Goal: Task Accomplishment & Management: Use online tool/utility

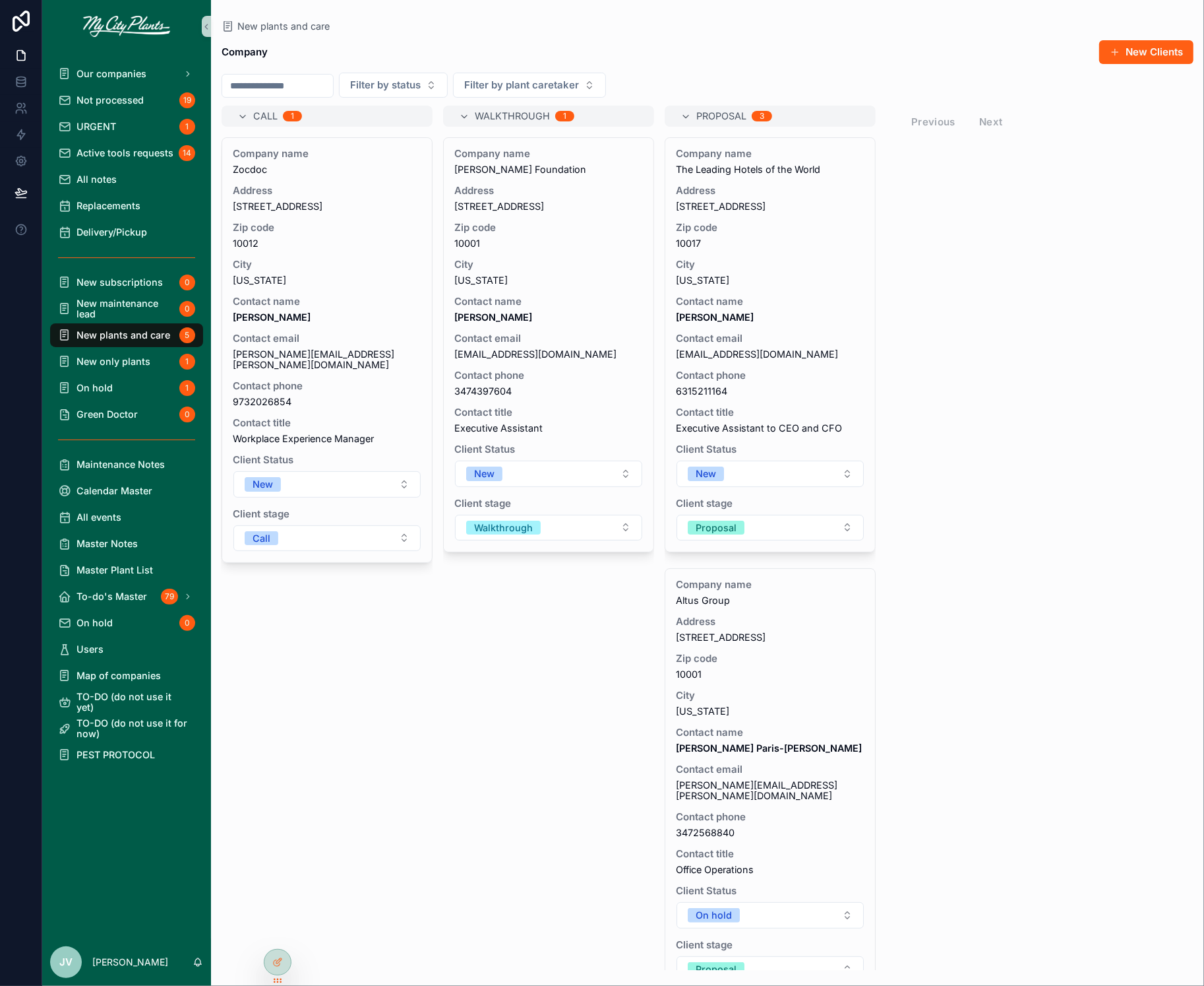
scroll to position [449, 0]
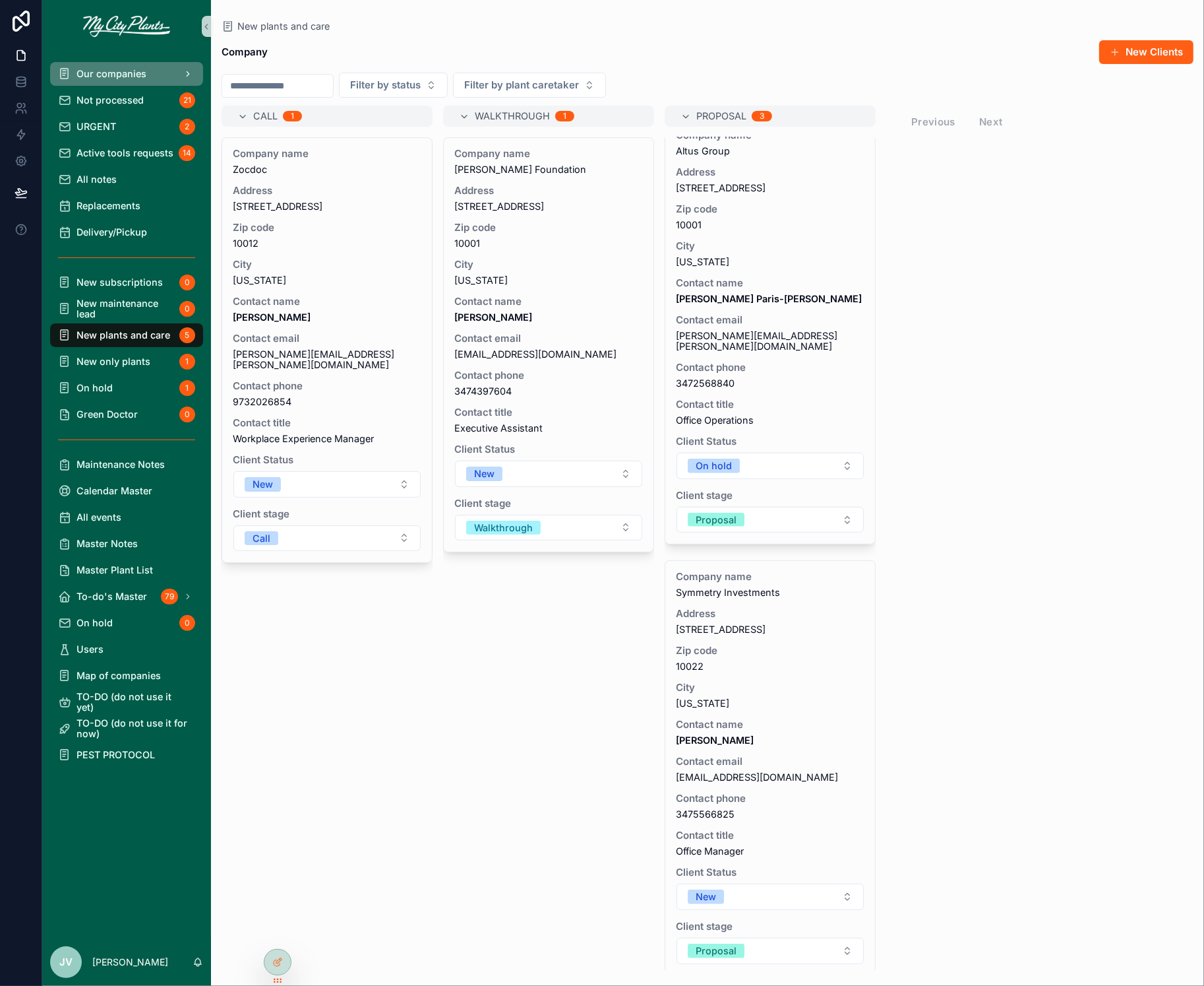
click at [112, 74] on span "Our companies" at bounding box center [112, 74] width 70 height 11
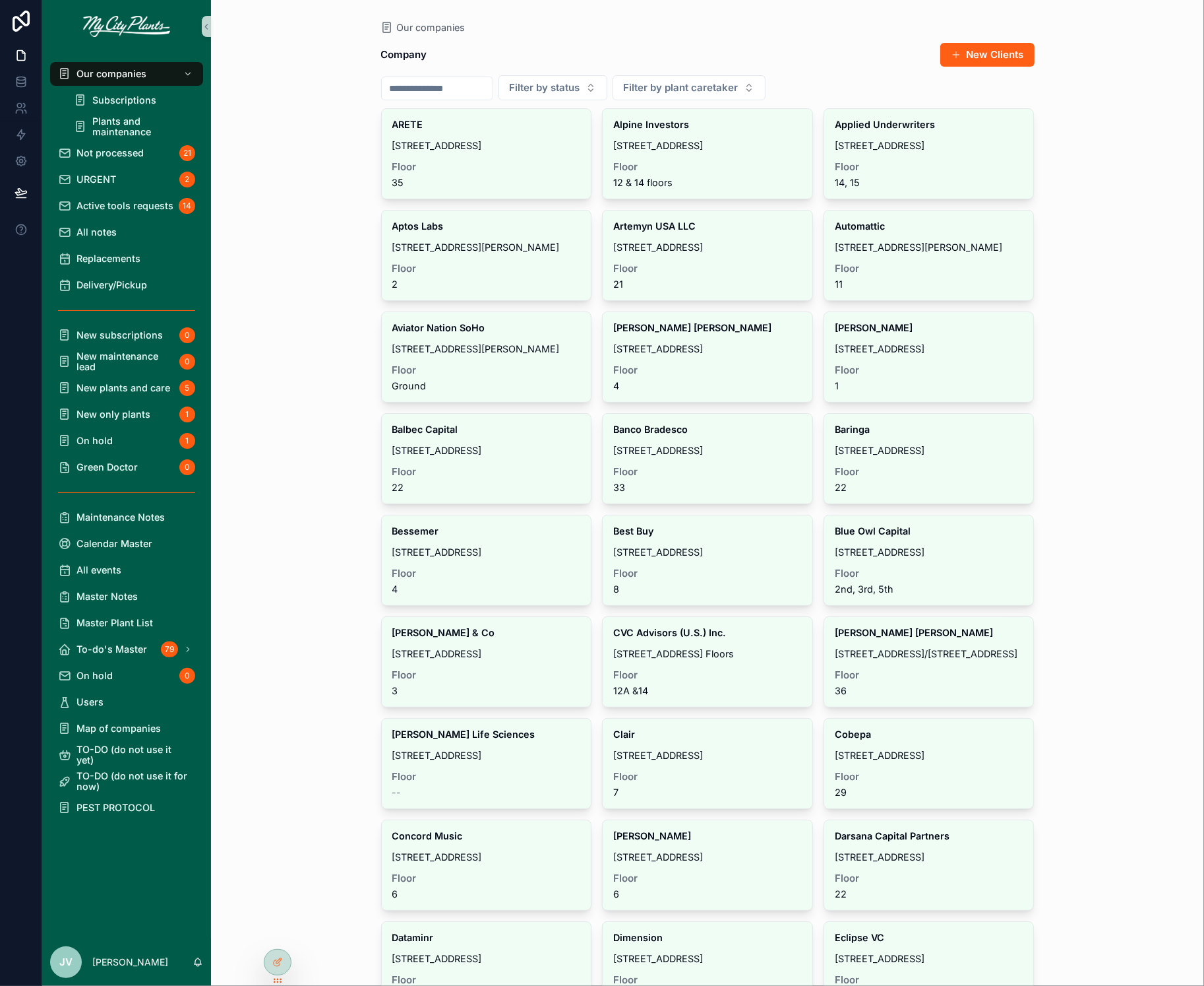
click at [461, 85] on input "scrollable content" at bounding box center [437, 88] width 111 height 19
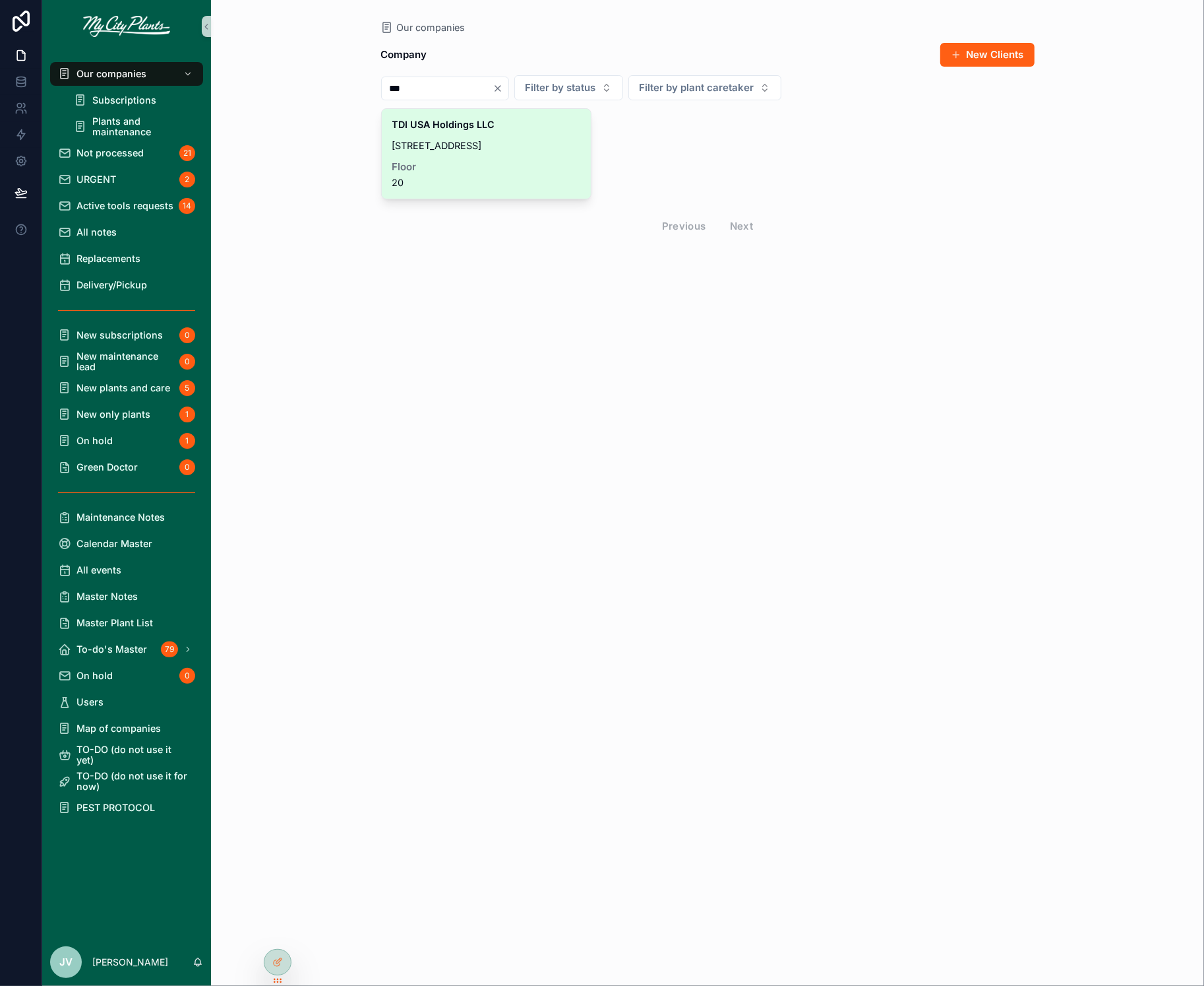
type input "***"
click at [449, 134] on div "TDI USA Holdings LLC [STREET_ADDRESS]" at bounding box center [487, 154] width 209 height 89
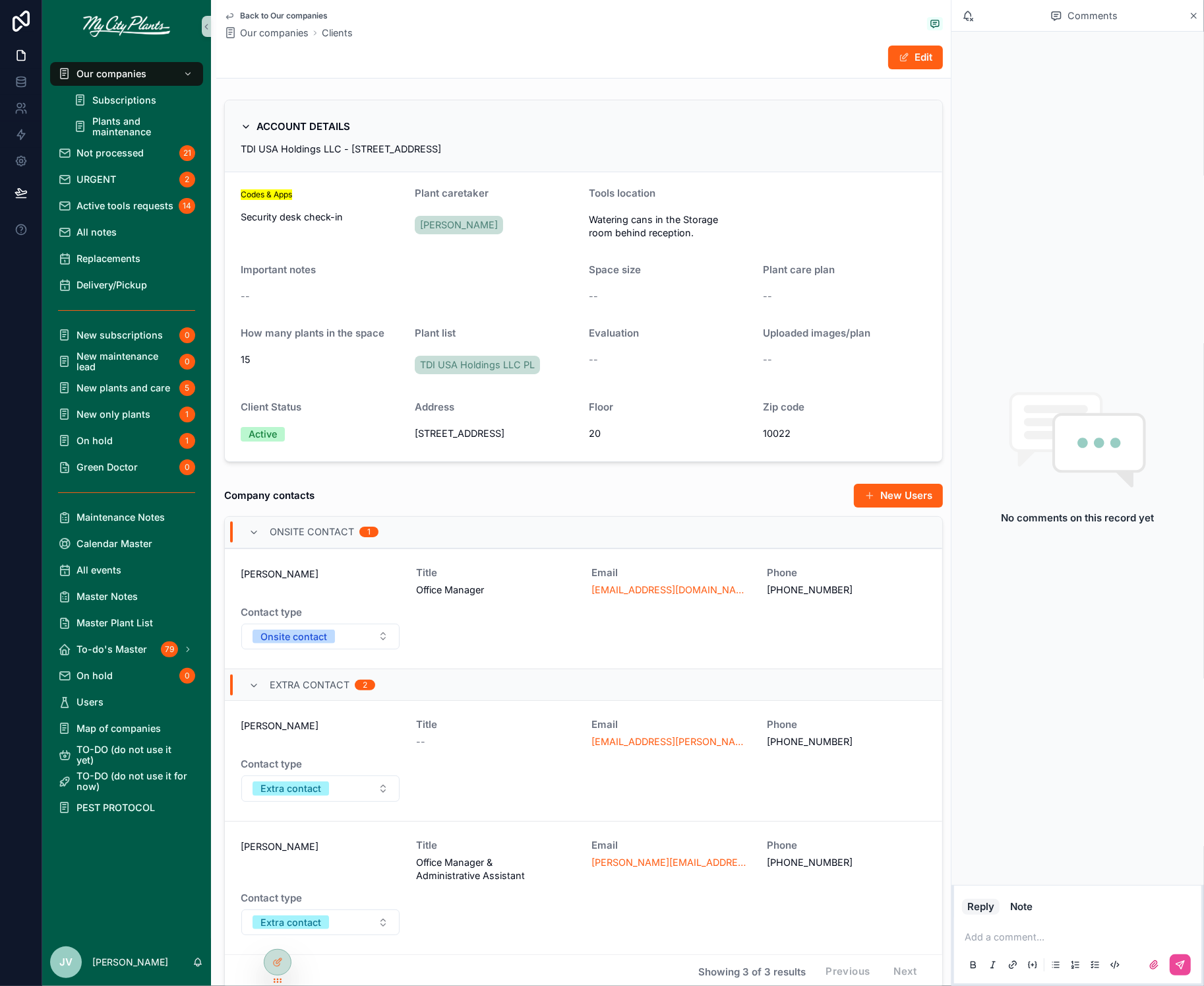
click at [316, 148] on span "TDI USA Holdings LLC - [STREET_ADDRESS]" at bounding box center [341, 149] width 200 height 12
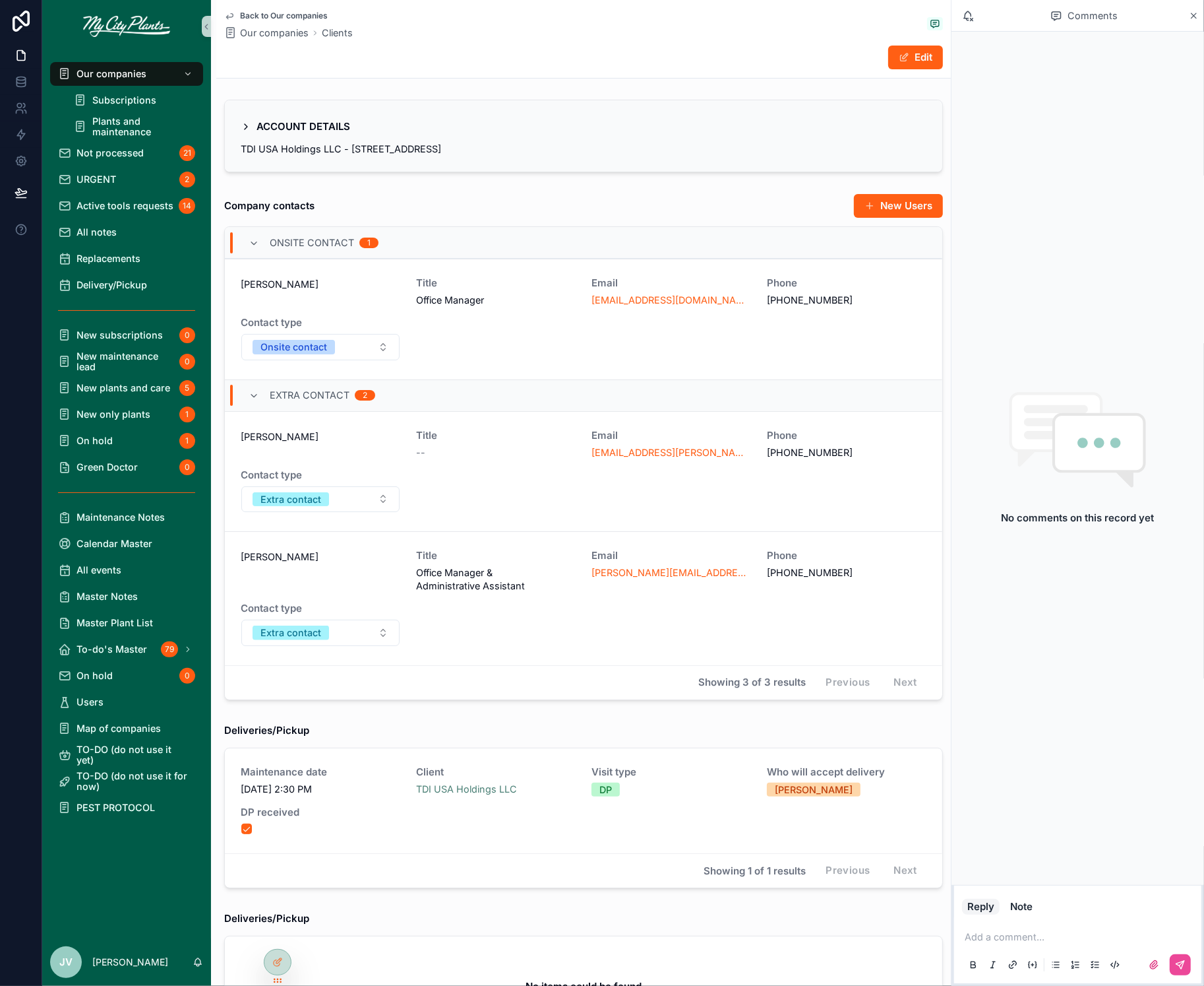
drag, startPoint x: 488, startPoint y: 146, endPoint x: 240, endPoint y: 152, distance: 248.1
click at [241, 152] on div "TDI USA Holdings LLC - [STREET_ADDRESS]" at bounding box center [583, 149] width 686 height 13
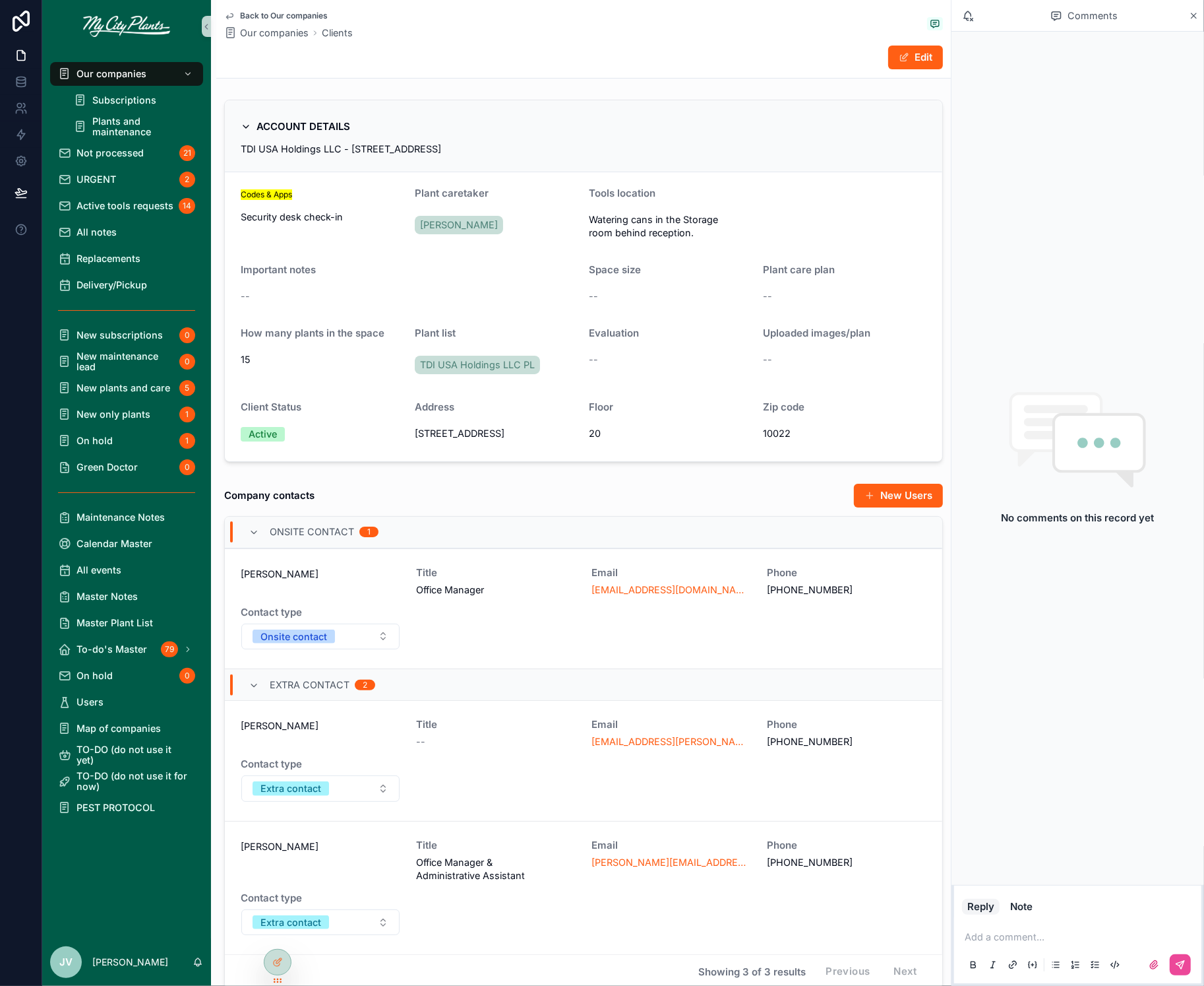
copy span "TDI USA Holdings LLC - [STREET_ADDRESS]"
click at [106, 156] on span "Not processed" at bounding box center [110, 153] width 67 height 11
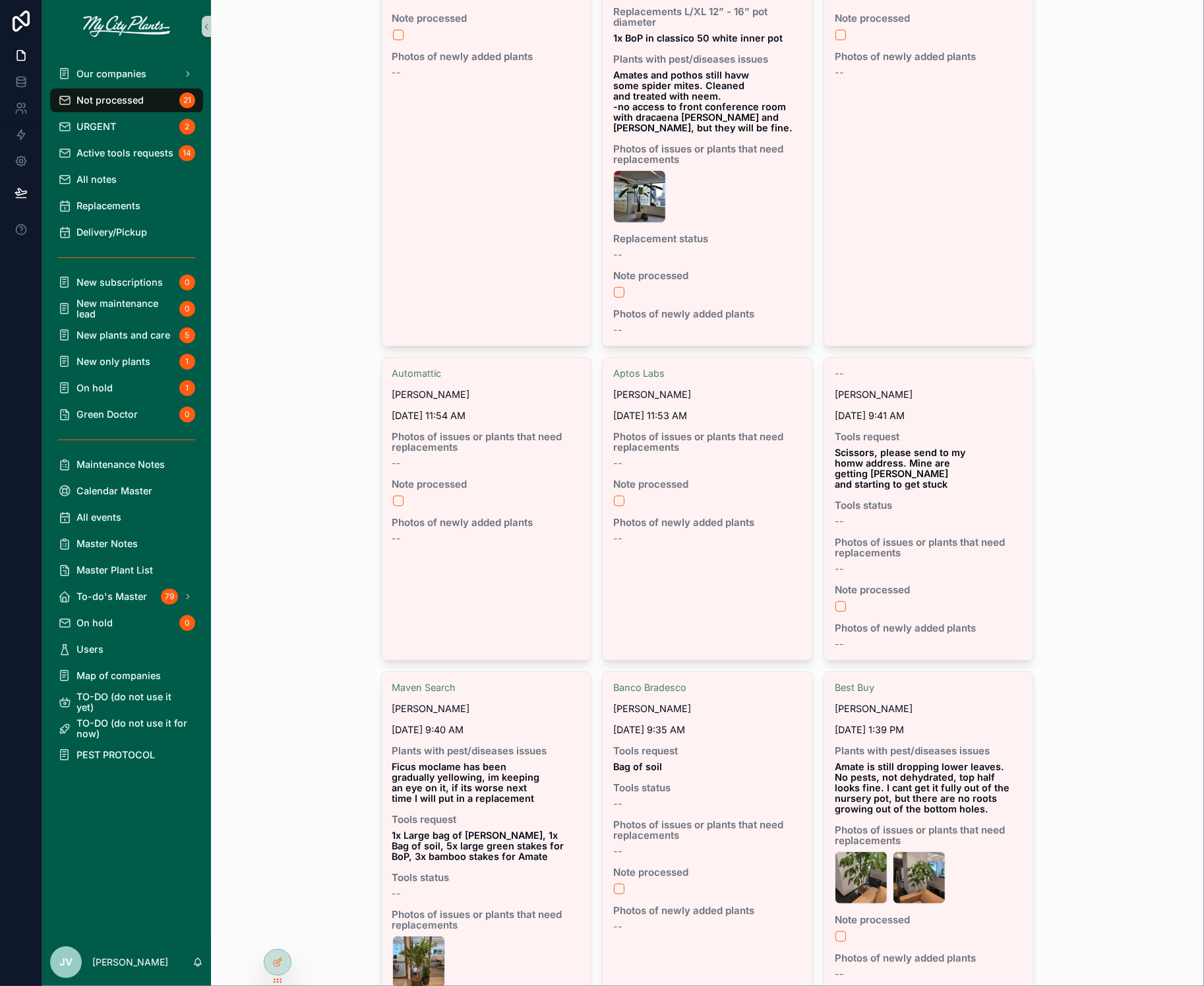
scroll to position [558, 0]
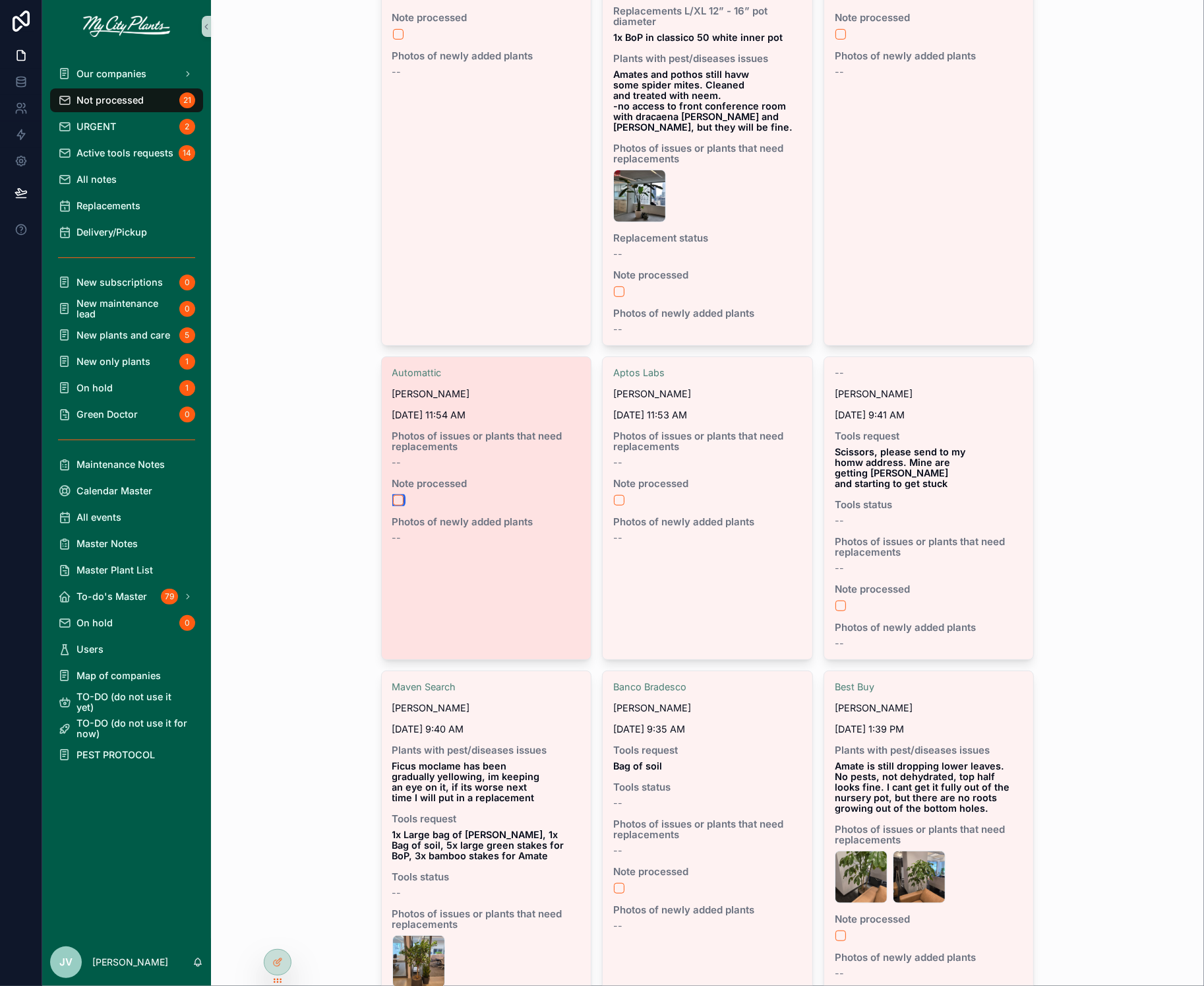
click at [400, 495] on button "scrollable content" at bounding box center [398, 500] width 11 height 11
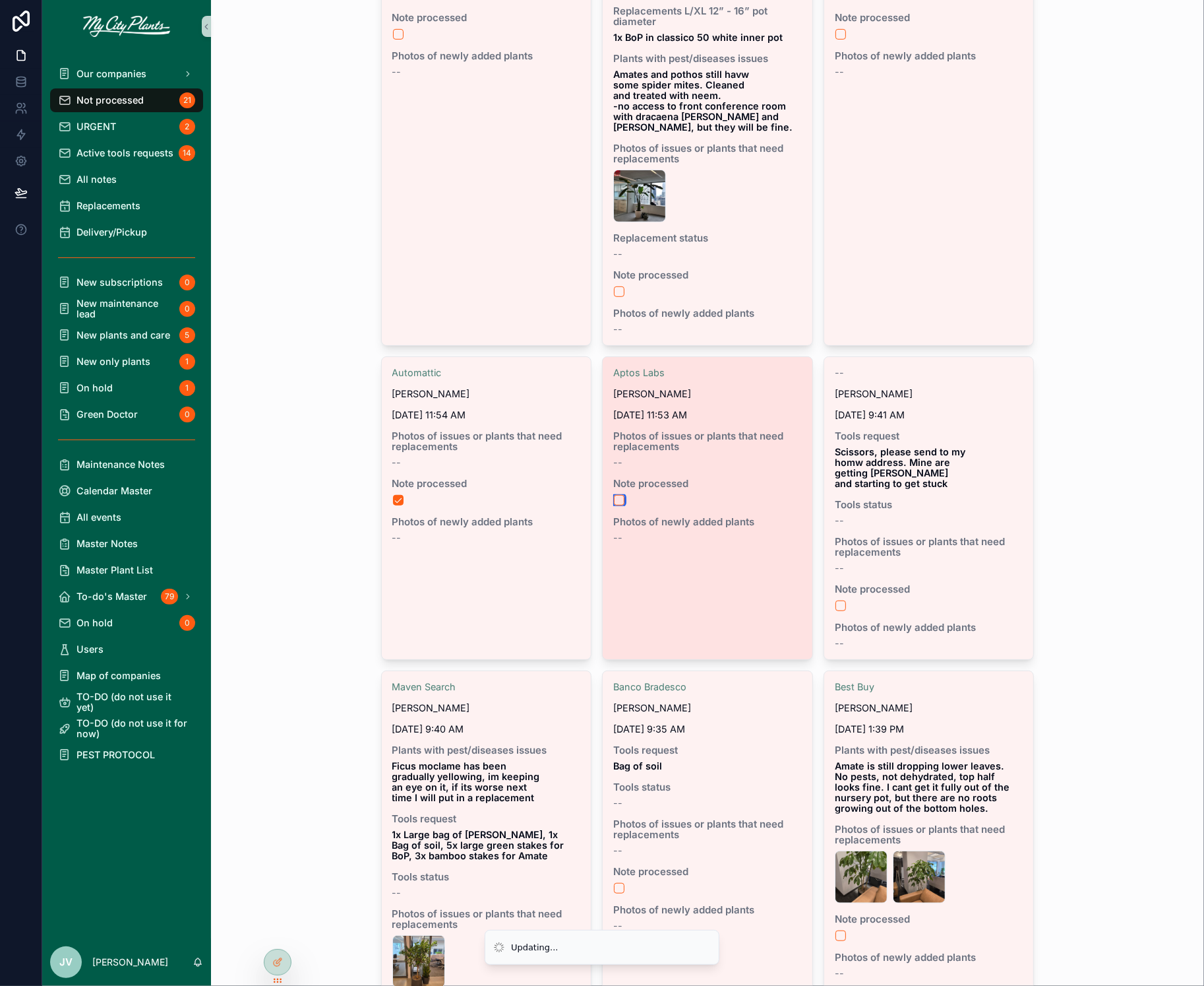
click at [622, 495] on button "scrollable content" at bounding box center [619, 500] width 11 height 11
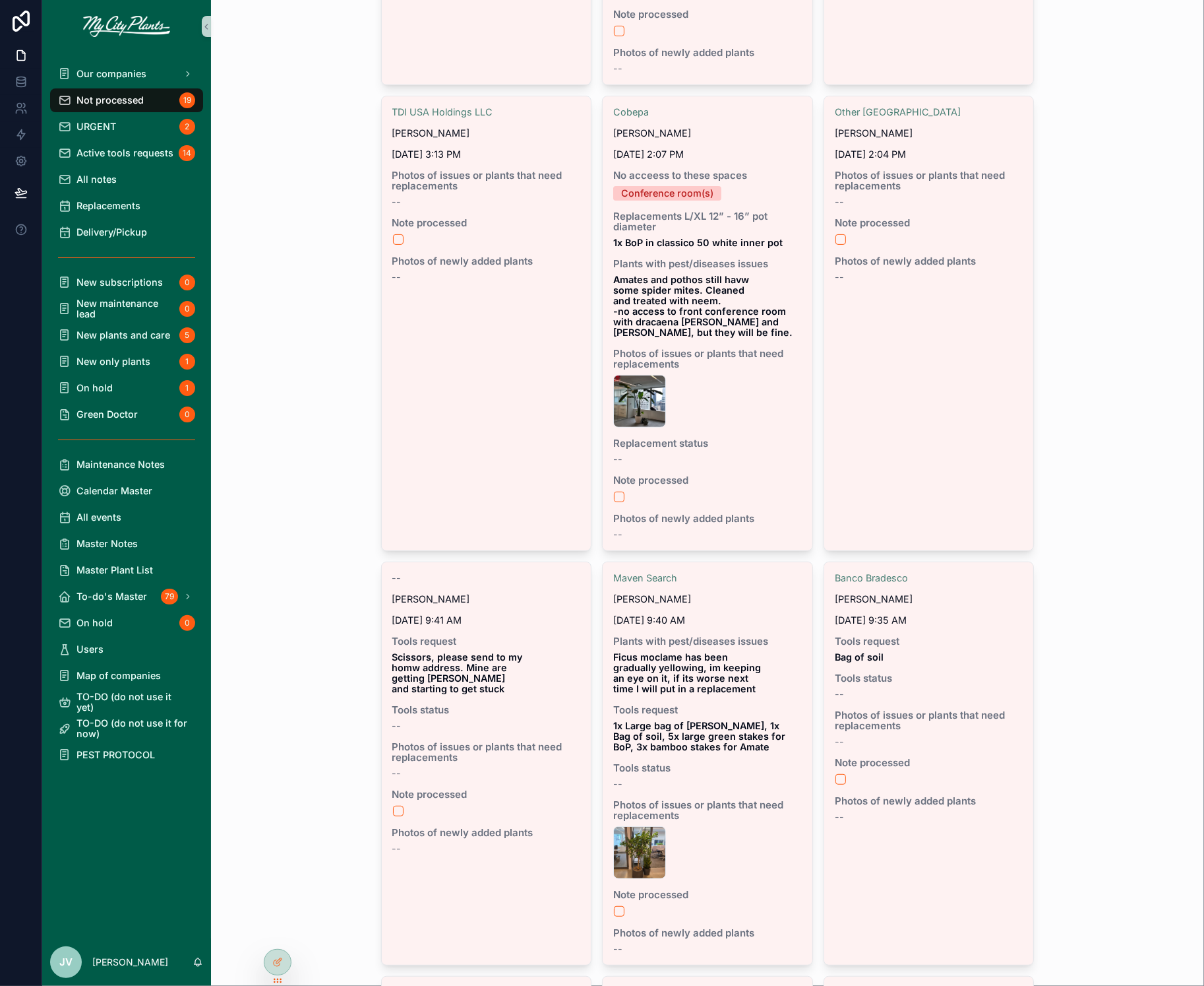
scroll to position [262, 0]
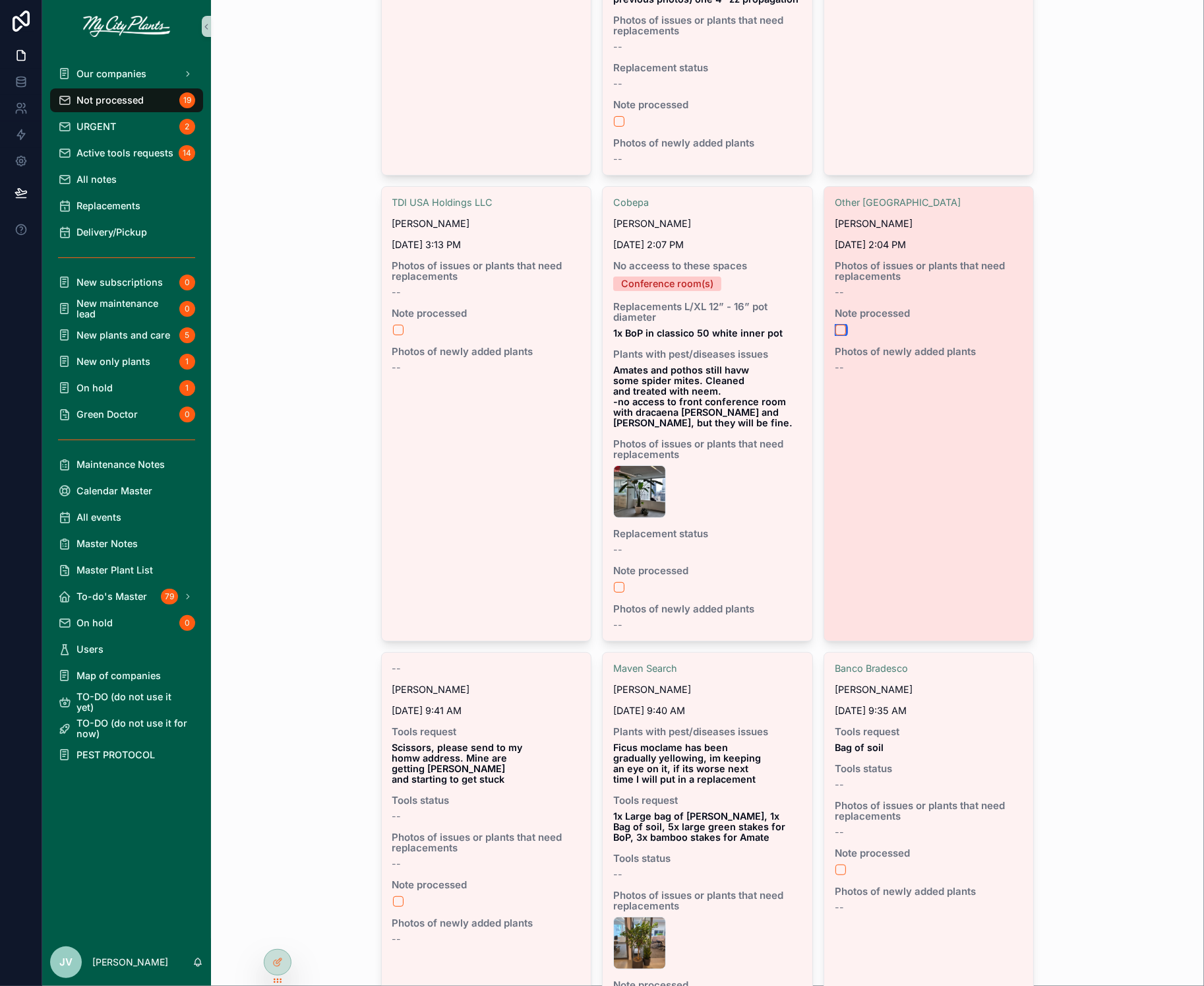
click at [843, 325] on button "scrollable content" at bounding box center [841, 330] width 11 height 11
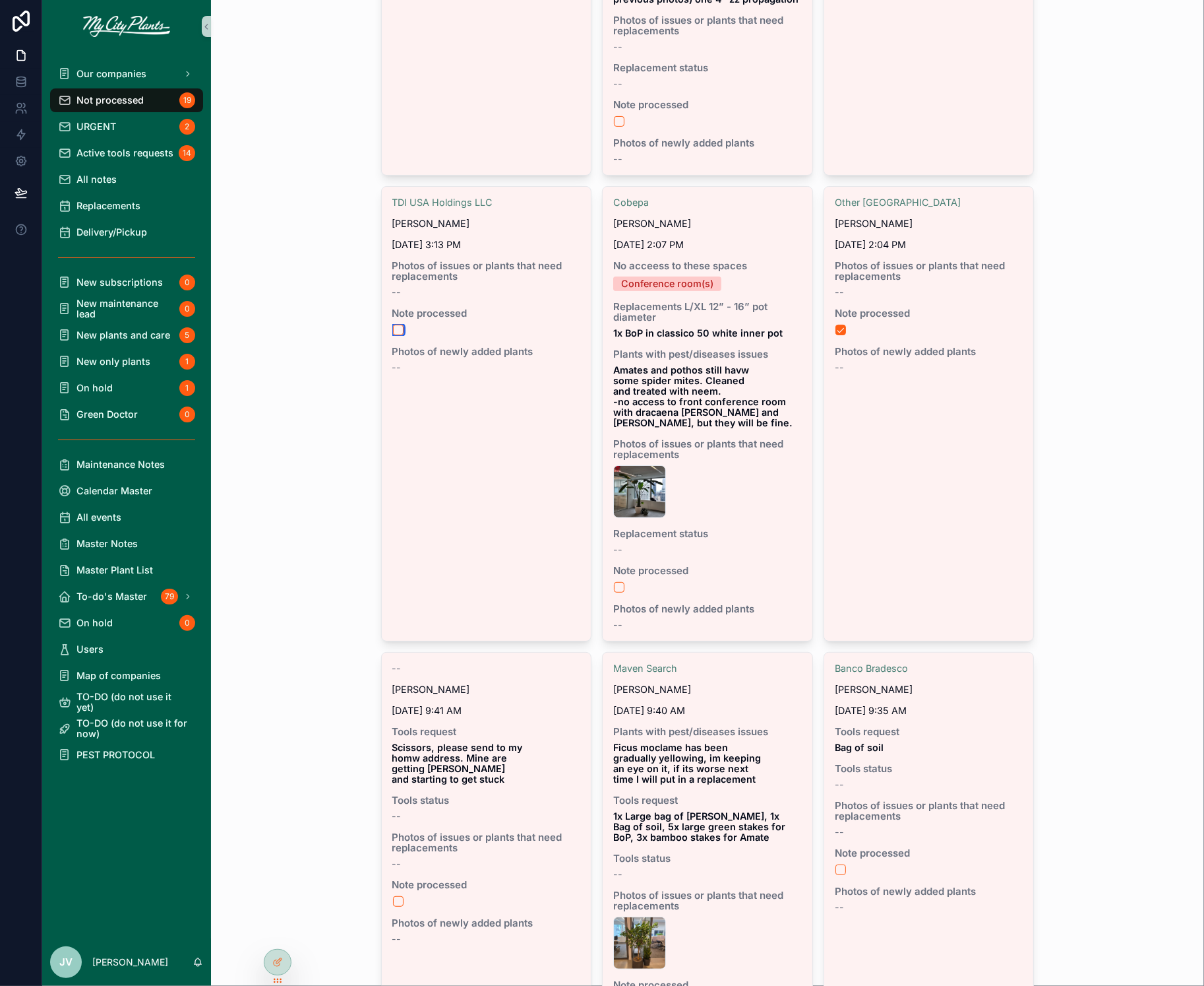
drag, startPoint x: 398, startPoint y: 316, endPoint x: 338, endPoint y: 335, distance: 62.9
click at [398, 325] on button "scrollable content" at bounding box center [398, 330] width 11 height 11
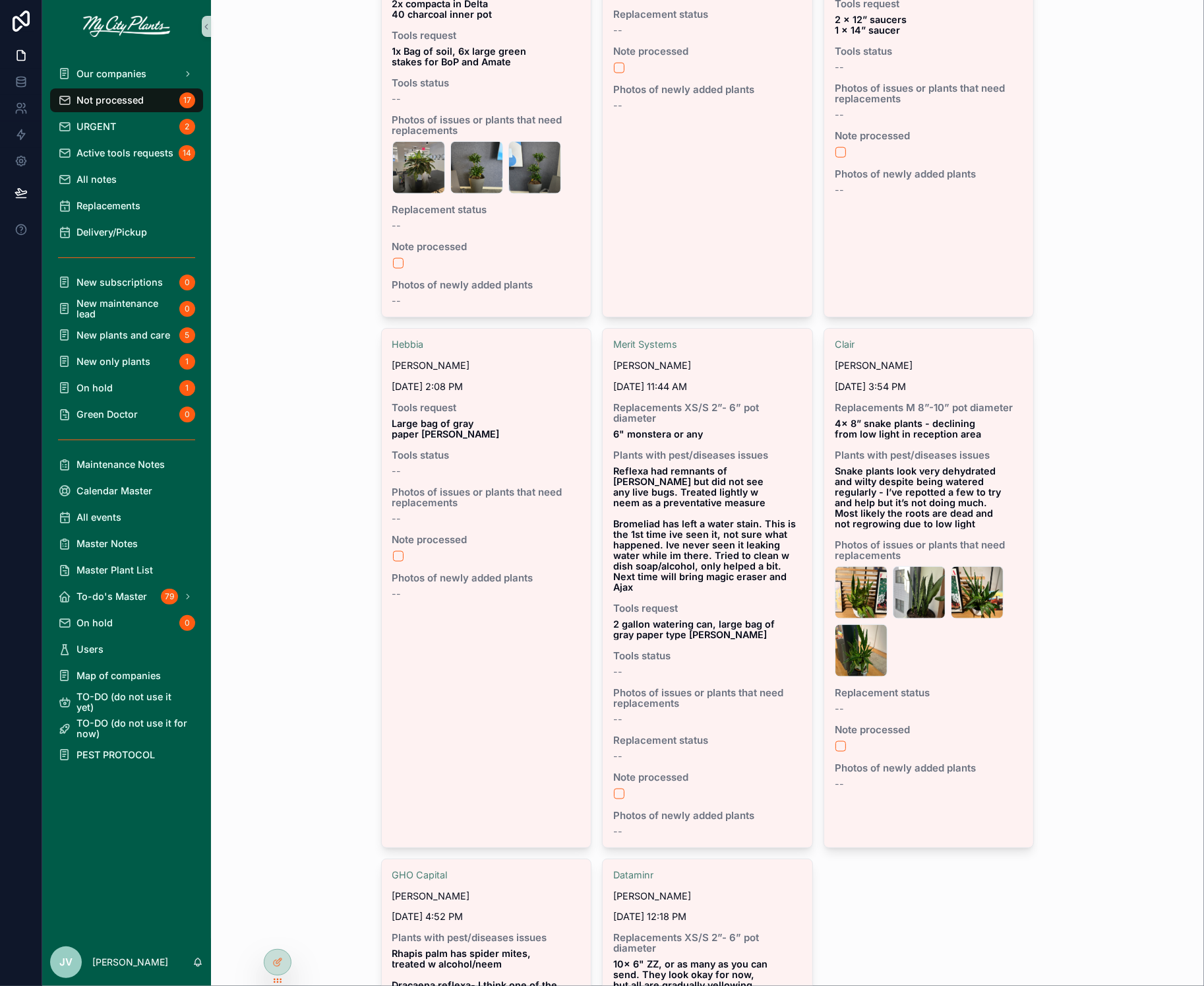
scroll to position [1505, 0]
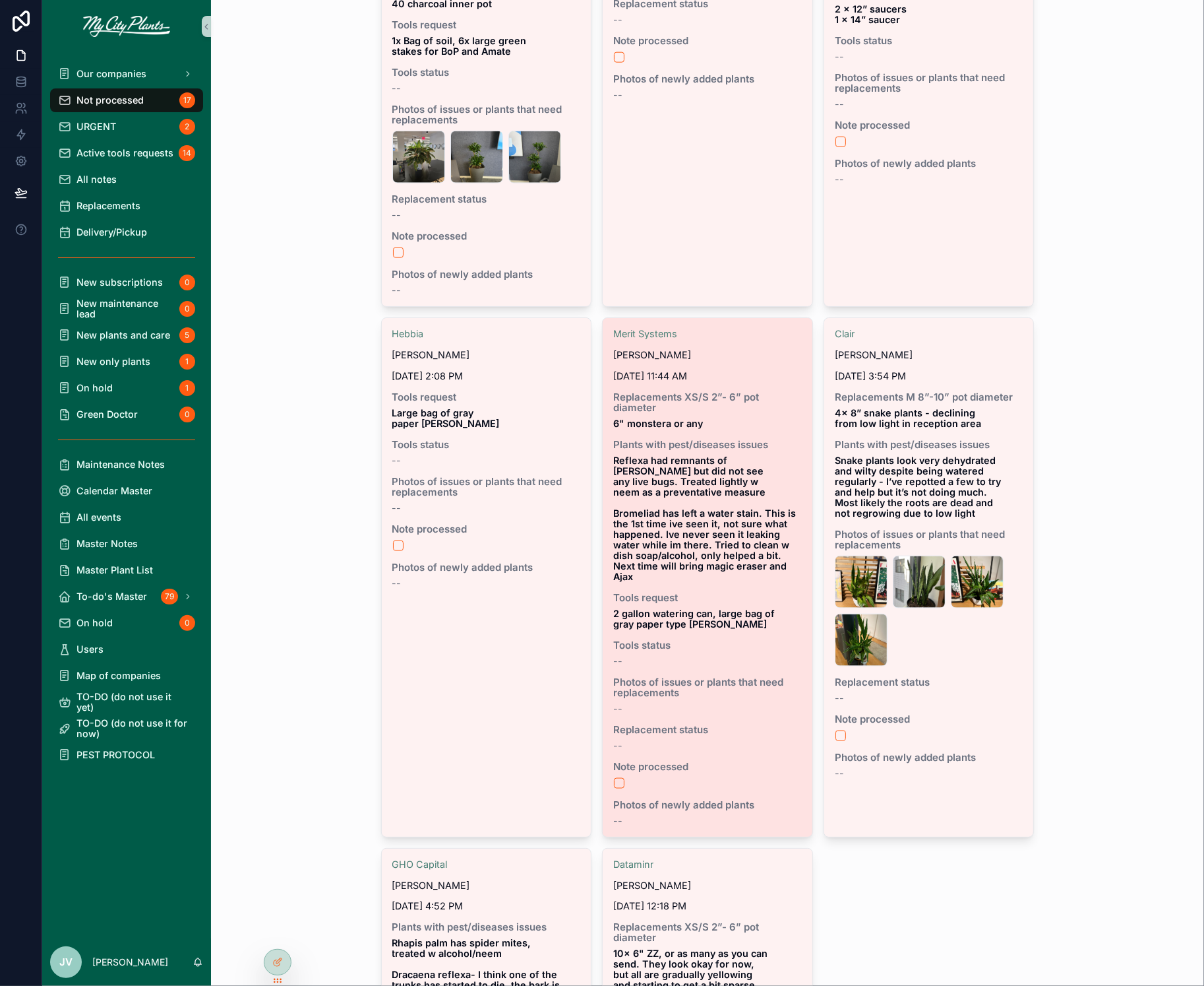
click at [754, 608] on span "2 gallon watering can, large bag of gray paper type [PERSON_NAME]" at bounding box center [708, 619] width 189 height 21
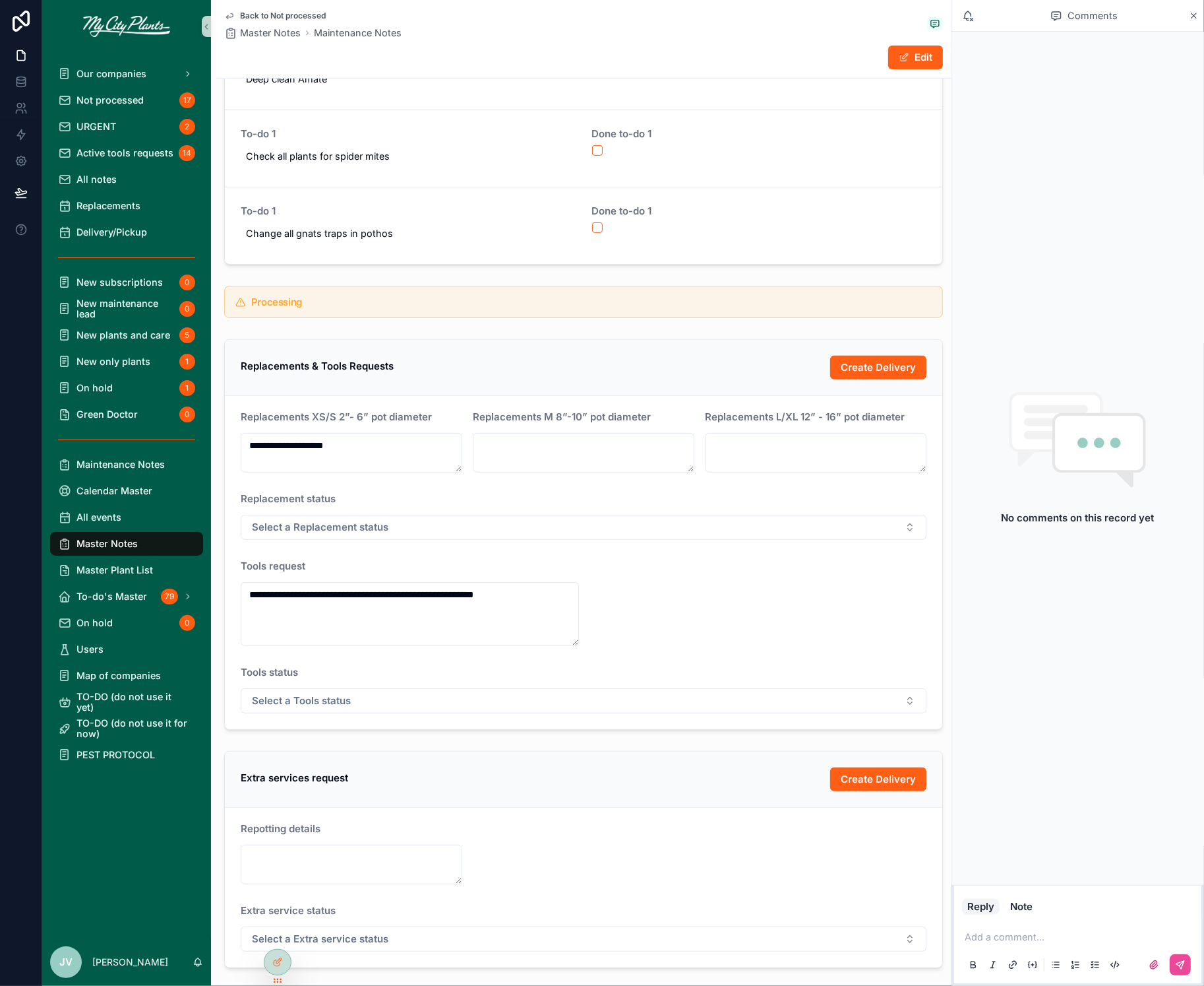
scroll to position [439, 0]
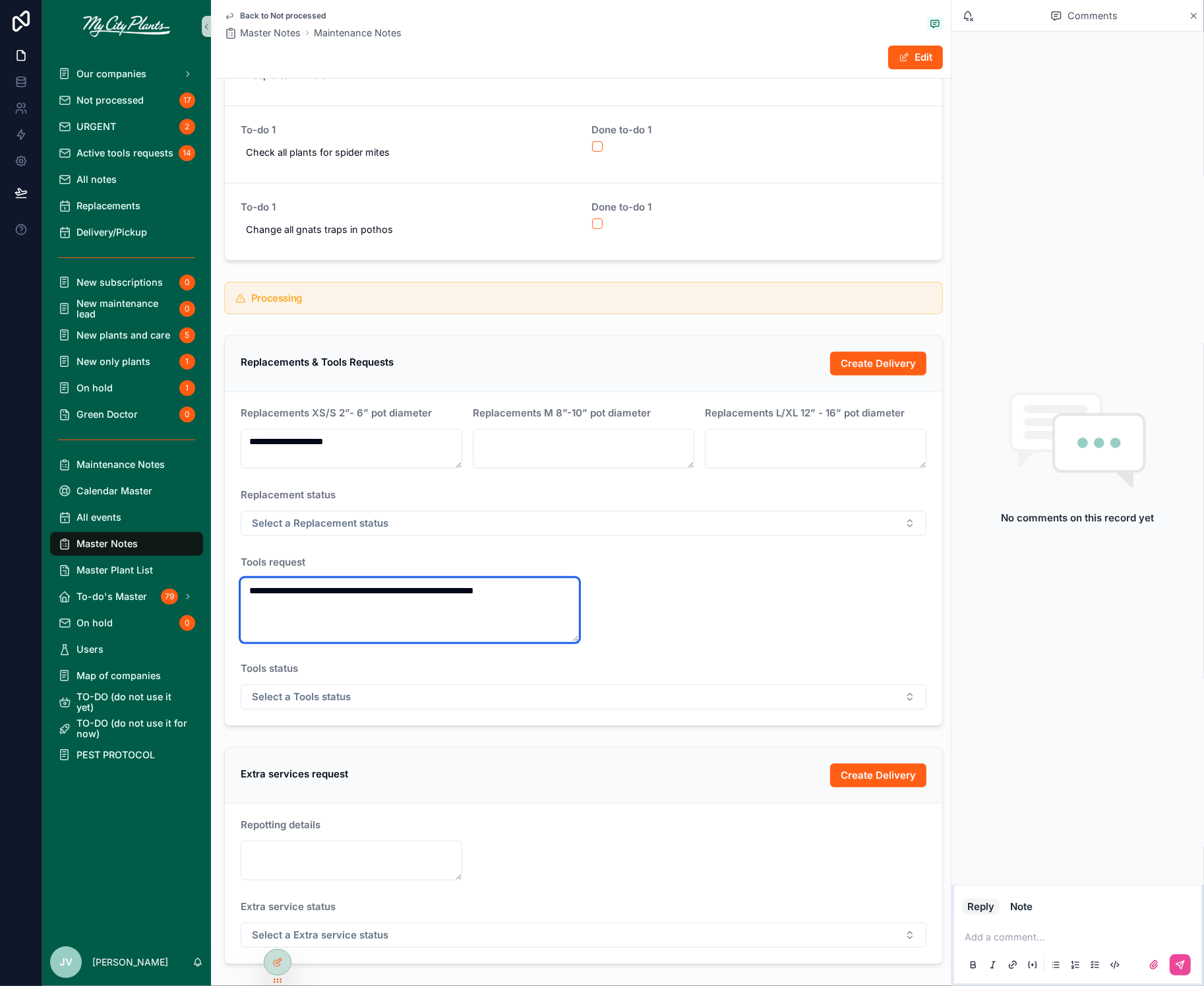
click at [513, 587] on textarea "**********" at bounding box center [410, 610] width 338 height 64
drag, startPoint x: 519, startPoint y: 586, endPoint x: 249, endPoint y: 586, distance: 270.0
click at [249, 586] on textarea "**********" at bounding box center [410, 610] width 338 height 64
click at [250, 16] on span "Back to Not processed" at bounding box center [283, 16] width 86 height 11
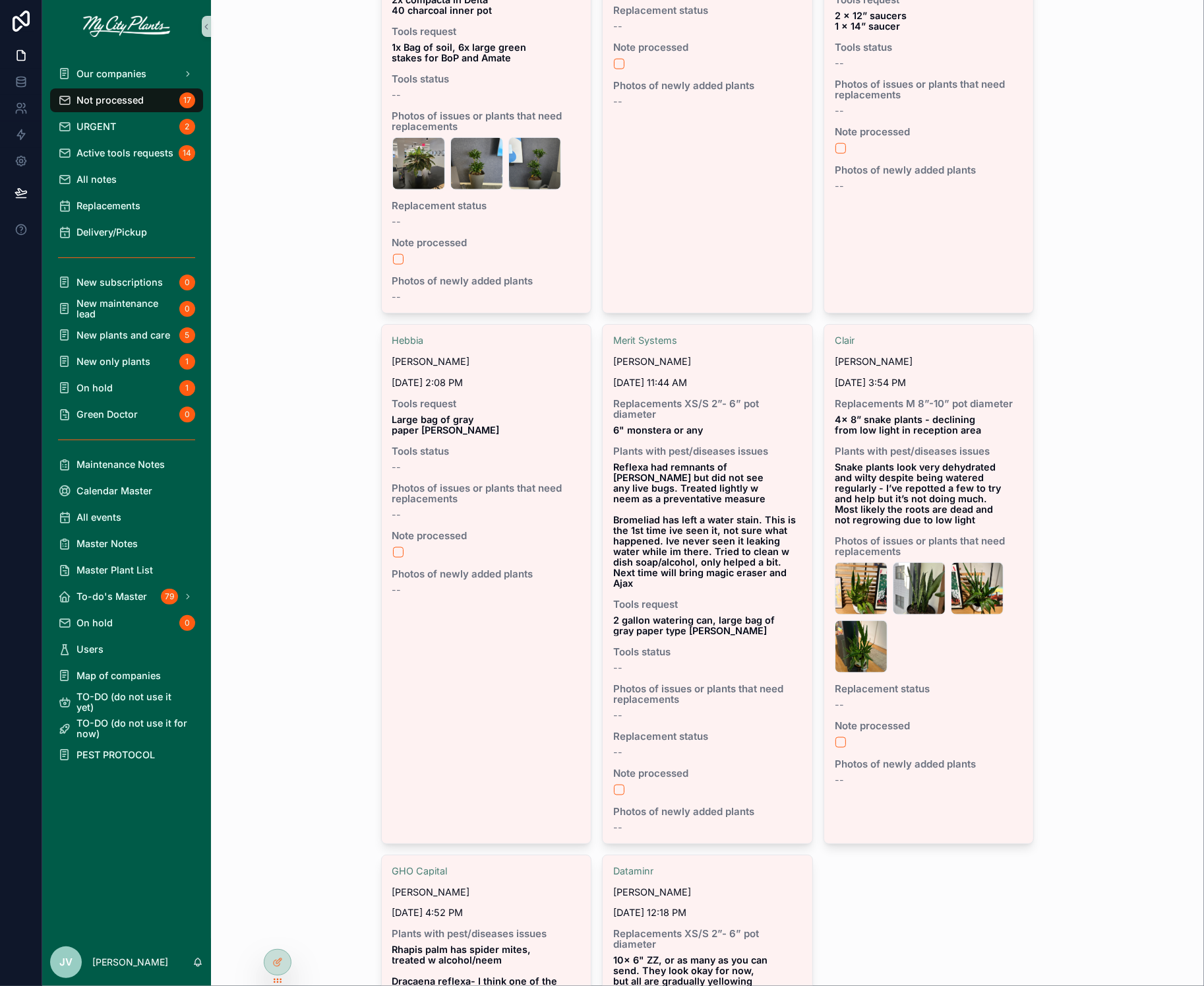
scroll to position [1495, 0]
